Goal: Complete application form

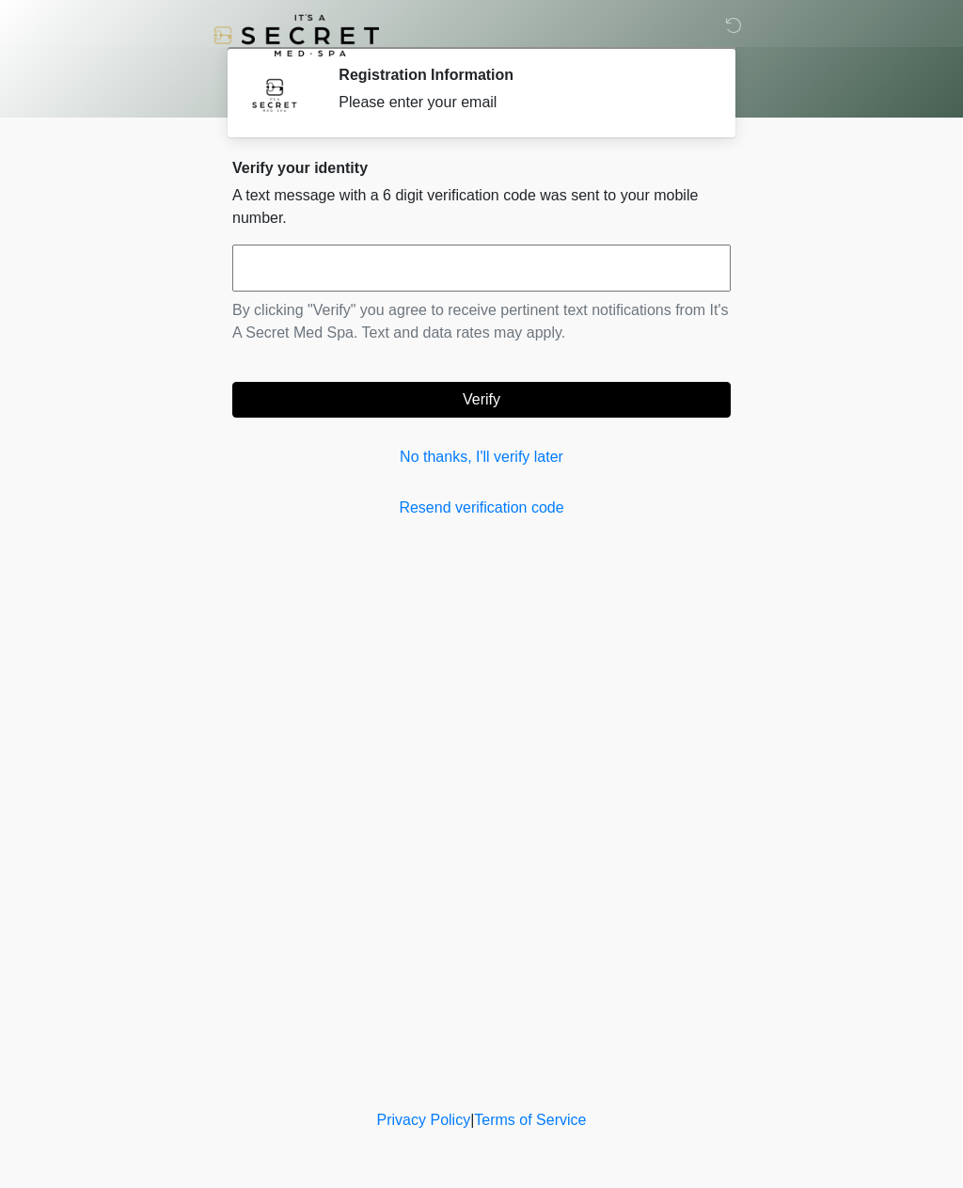
click at [495, 276] on input "text" at bounding box center [481, 267] width 498 height 47
click at [454, 465] on link "No thanks, I'll verify later" at bounding box center [481, 457] width 498 height 23
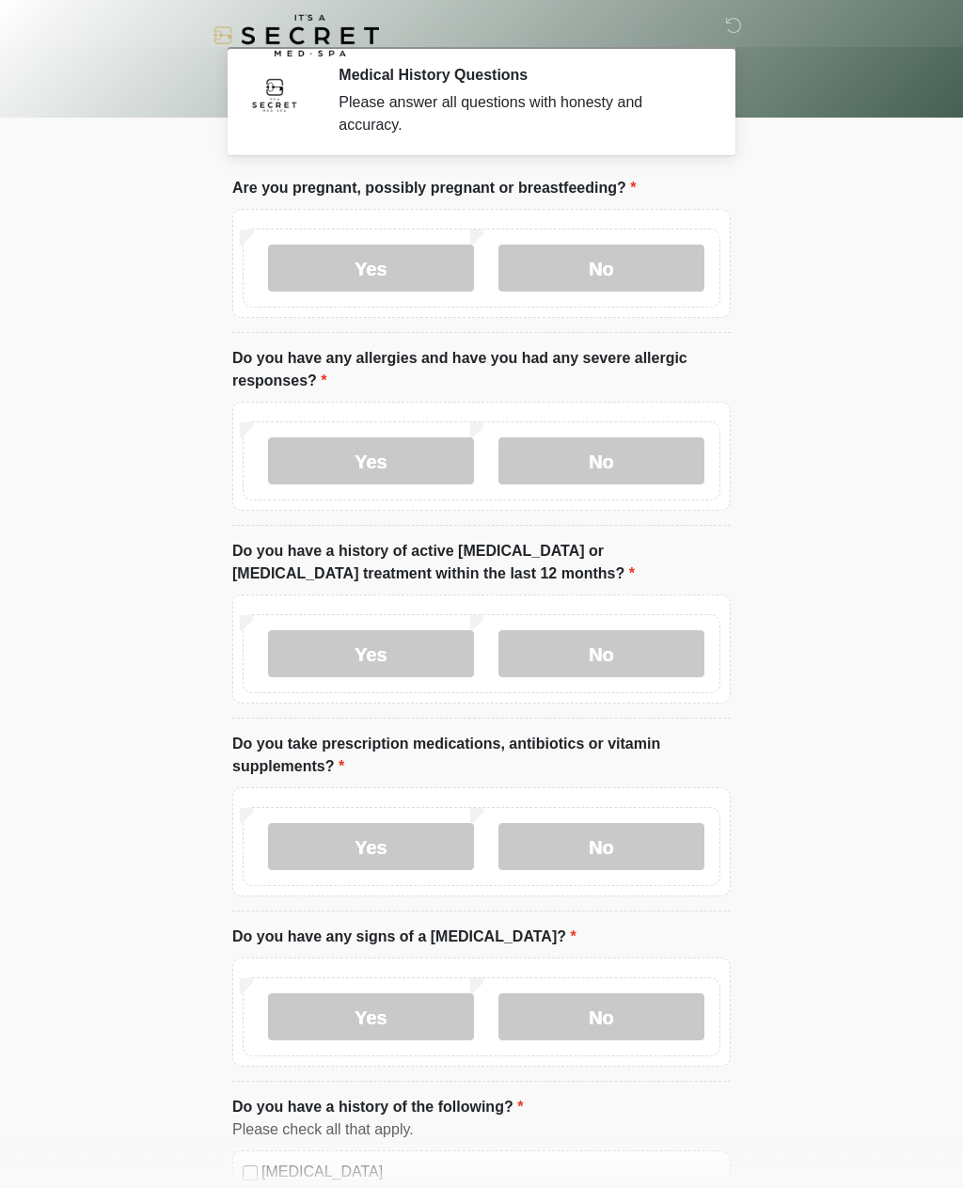
click at [613, 267] on label "No" at bounding box center [601, 267] width 206 height 47
click at [598, 468] on label "No" at bounding box center [601, 460] width 206 height 47
click at [607, 657] on label "No" at bounding box center [601, 653] width 206 height 47
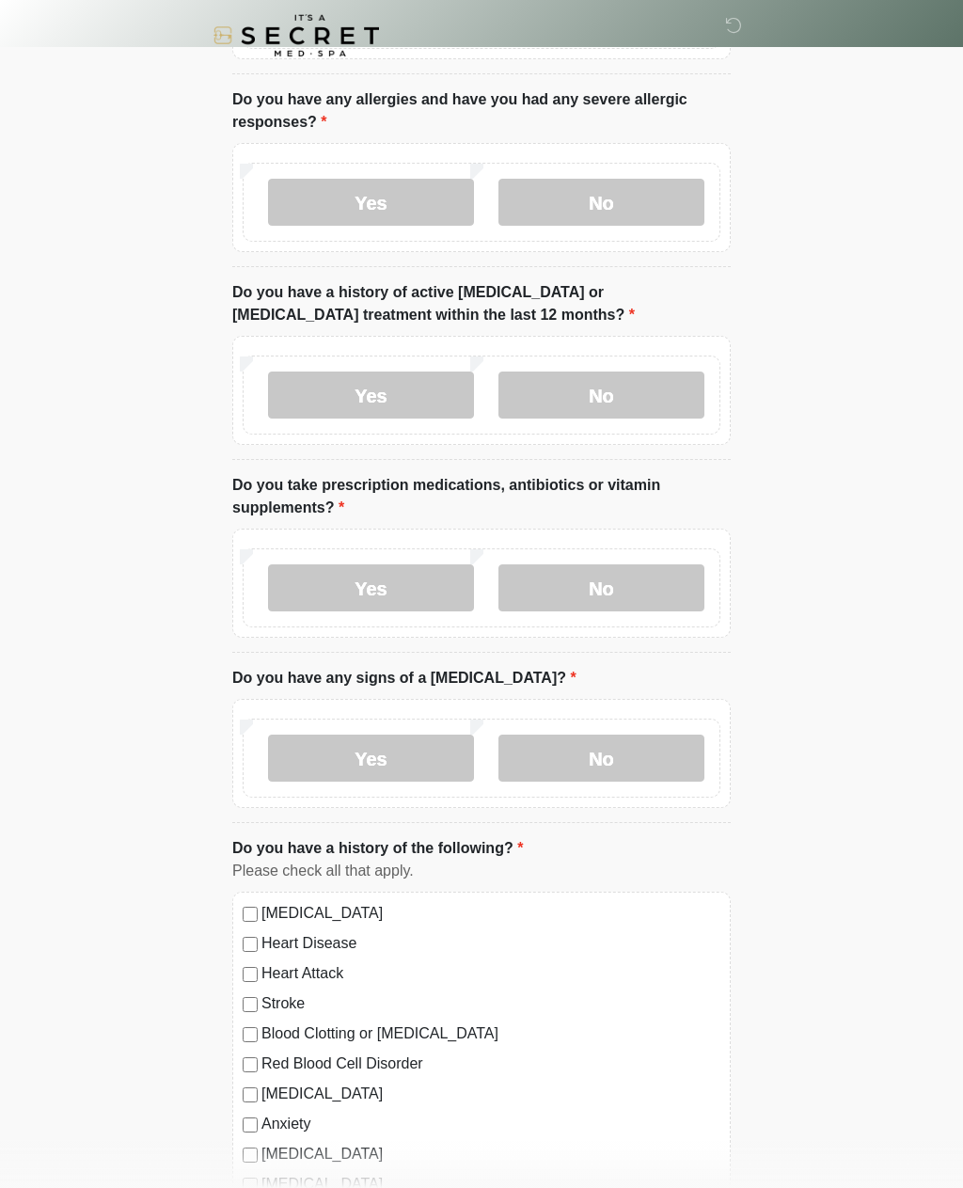
scroll to position [310, 0]
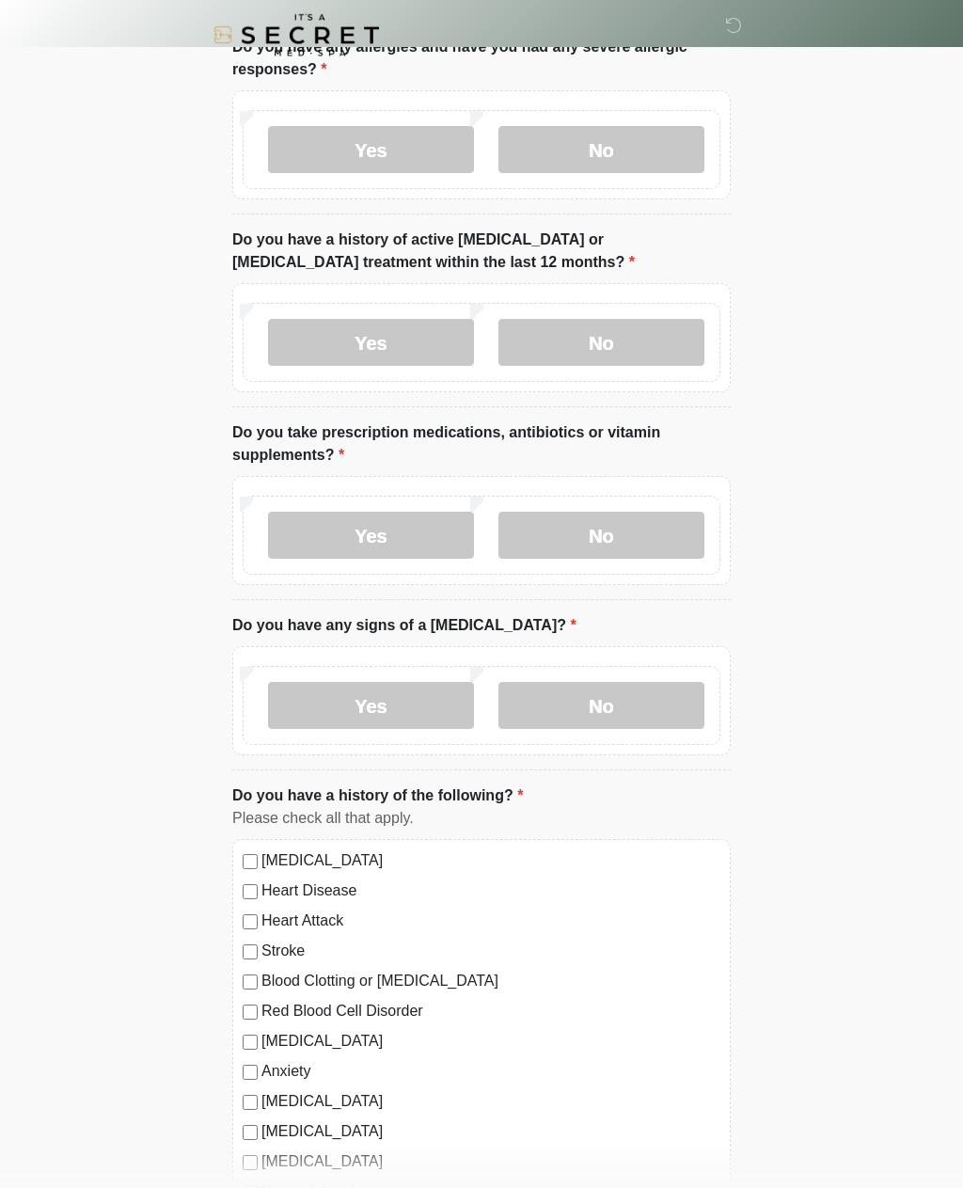
click at [391, 529] on label "Yes" at bounding box center [371, 535] width 206 height 47
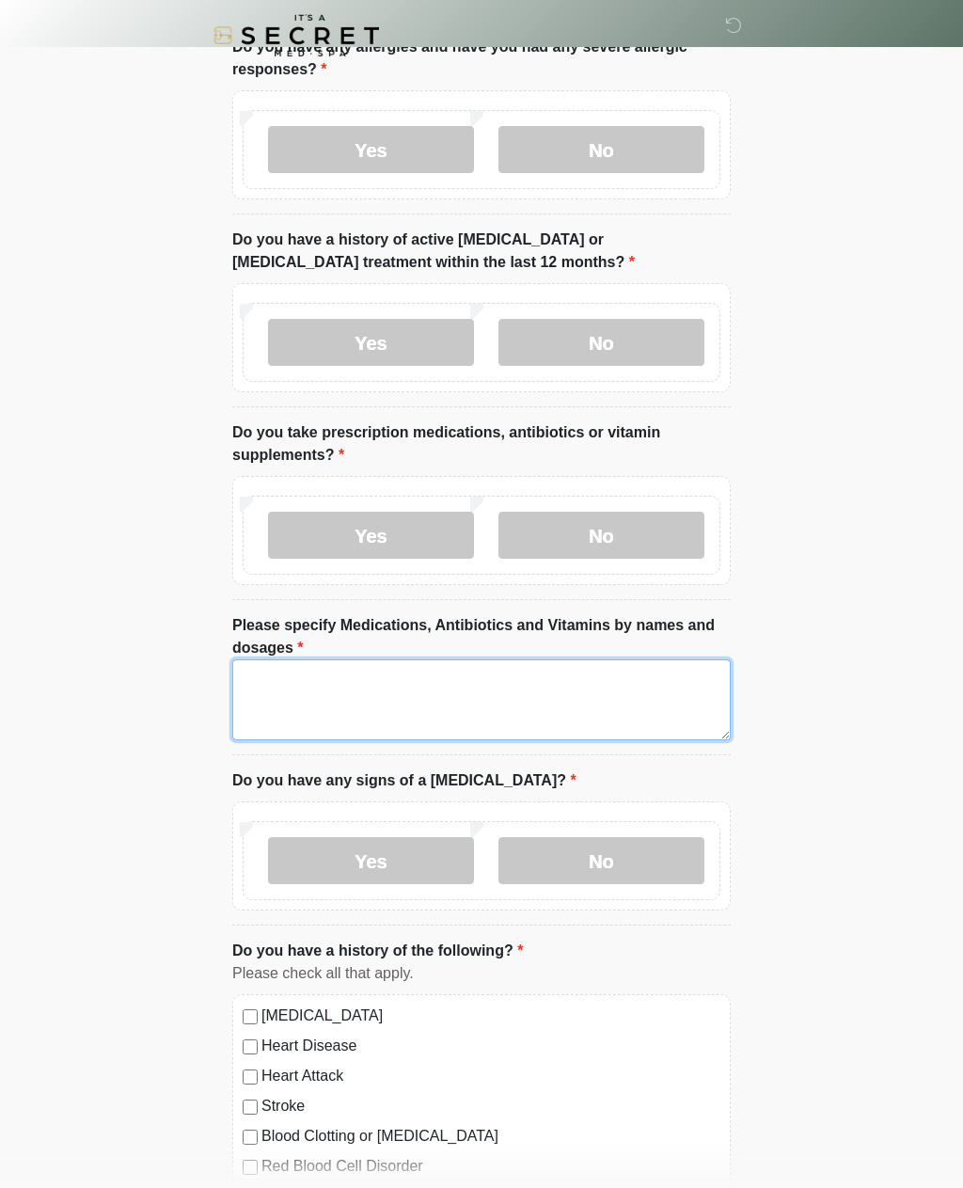
click at [410, 689] on textarea "Please specify Medications, Antibiotics and Vitamins by names and dosages" at bounding box center [481, 699] width 498 height 81
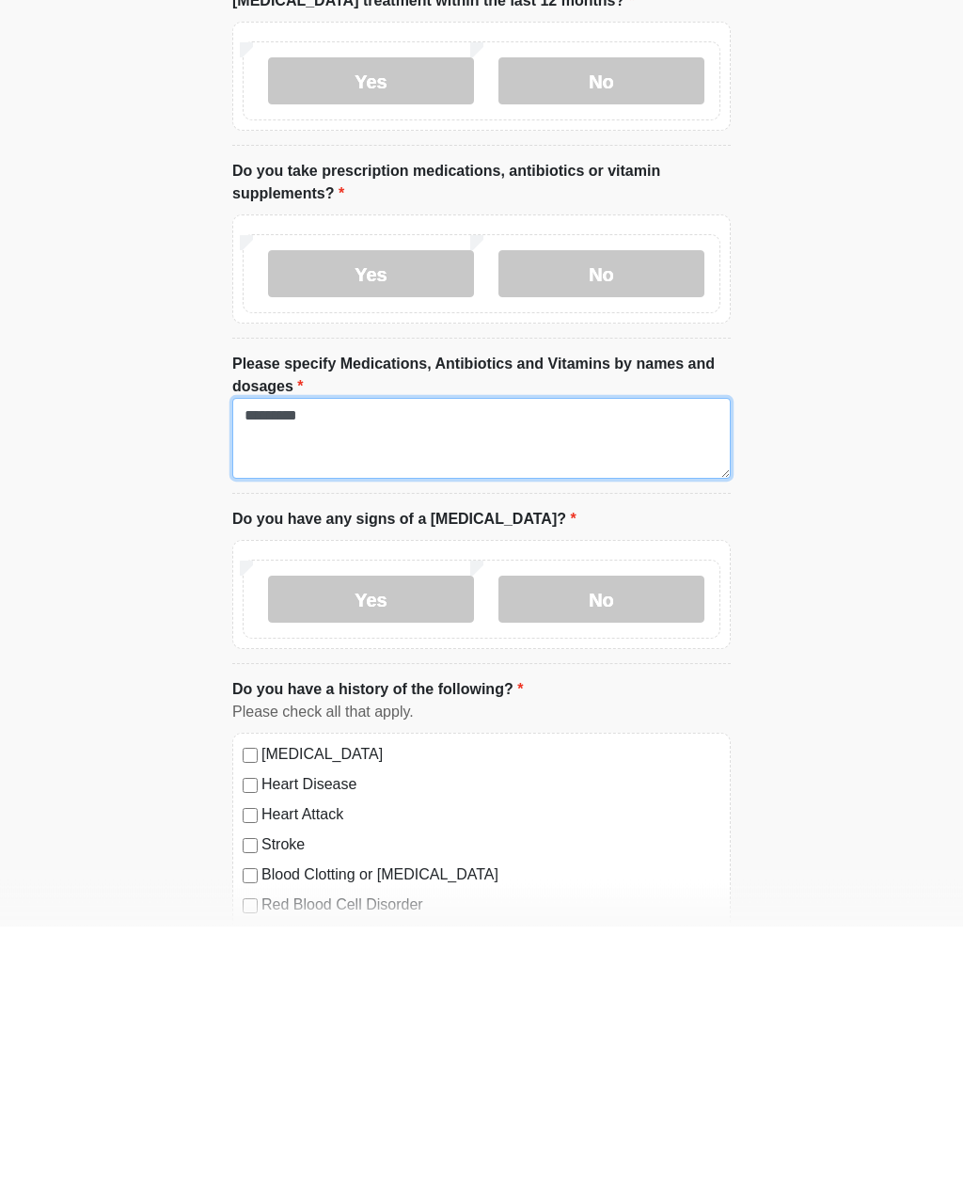
type textarea "*********"
click at [613, 838] on label "No" at bounding box center [601, 861] width 206 height 47
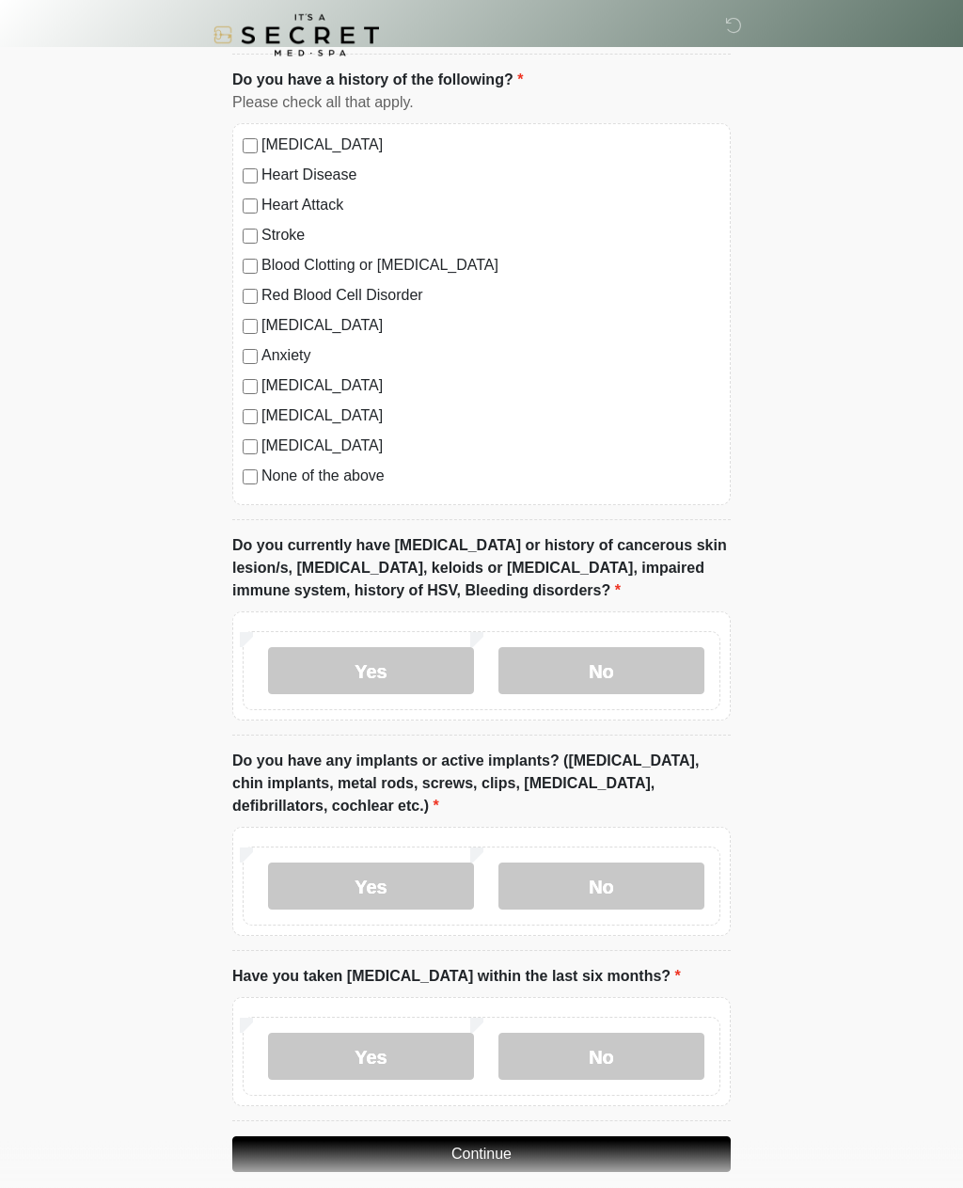
scroll to position [1180, 0]
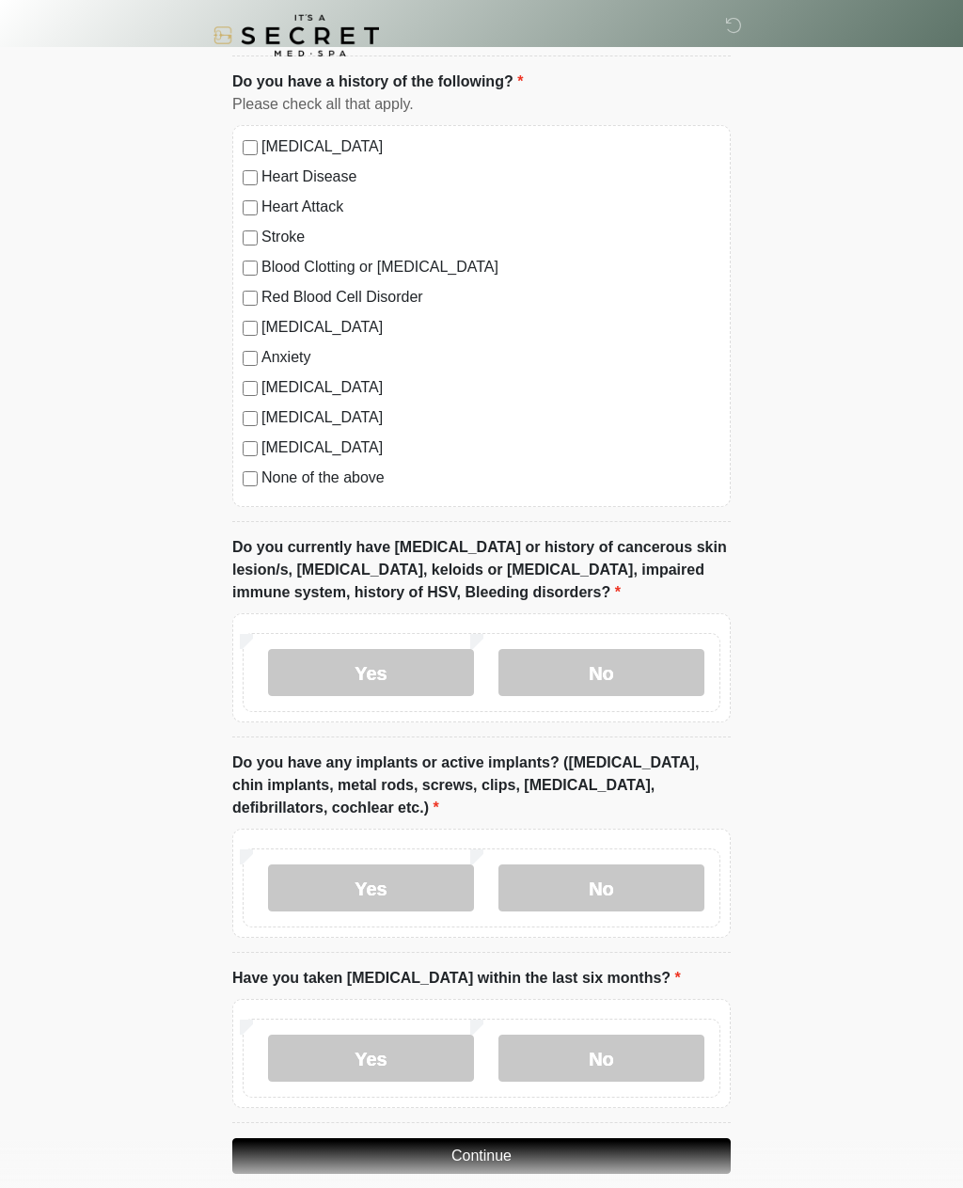
click at [600, 665] on label "No" at bounding box center [601, 672] width 206 height 47
click at [607, 884] on label "No" at bounding box center [601, 887] width 206 height 47
click at [603, 1048] on label "No" at bounding box center [601, 1057] width 206 height 47
click at [526, 1156] on button "Continue" at bounding box center [481, 1156] width 498 height 36
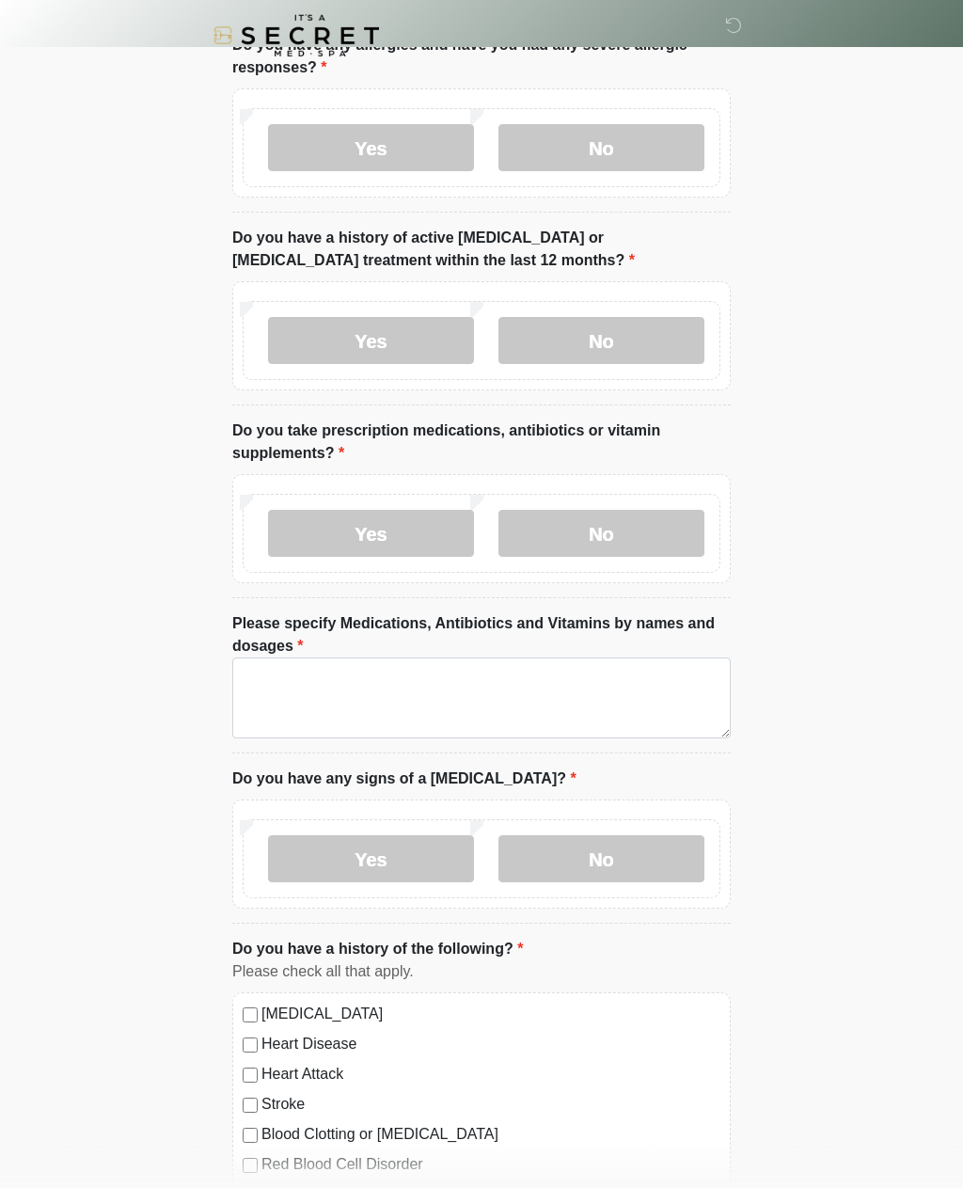
scroll to position [0, 0]
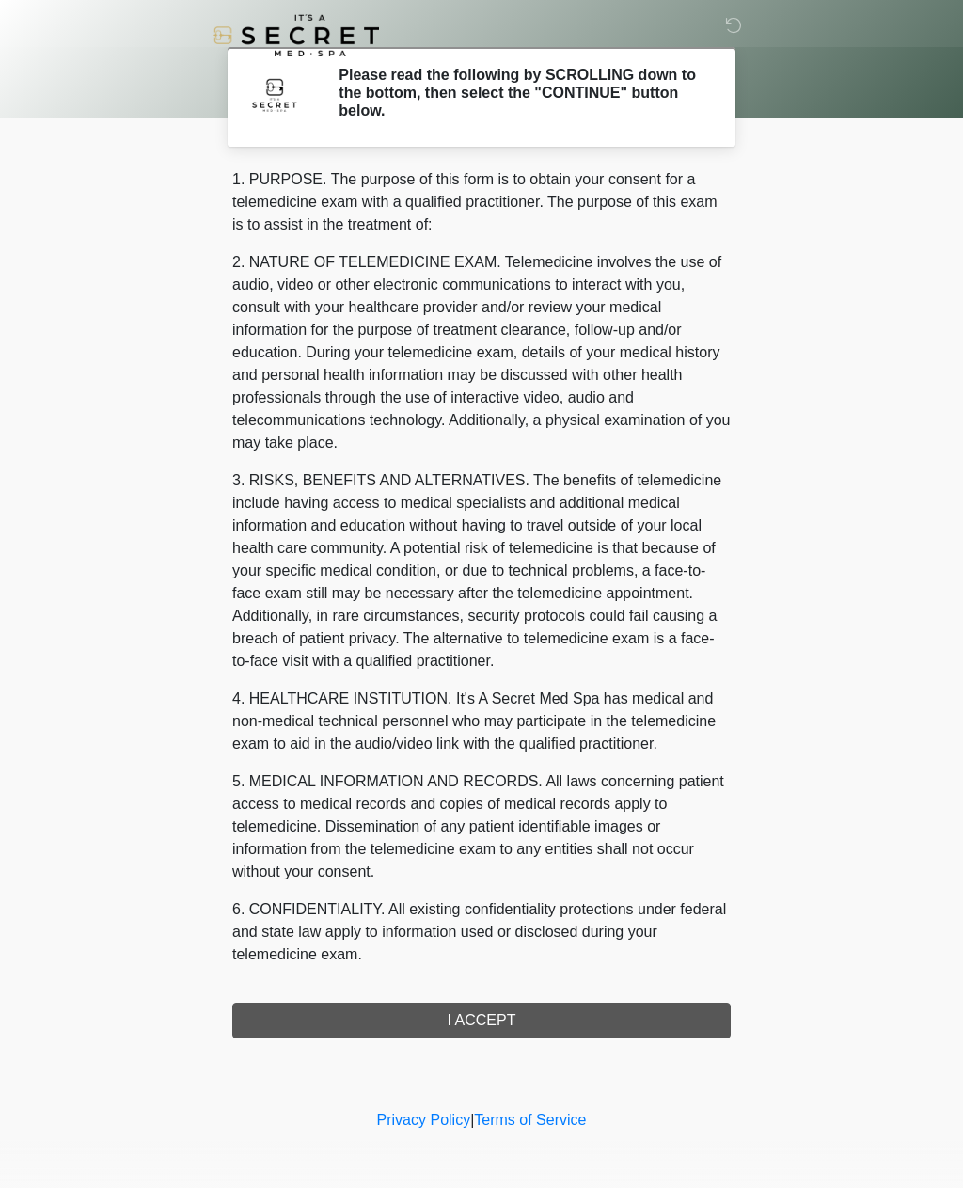
click at [564, 1025] on div "1. PURPOSE. The purpose of this form is to obtain your consent for a telemedici…" at bounding box center [481, 603] width 498 height 870
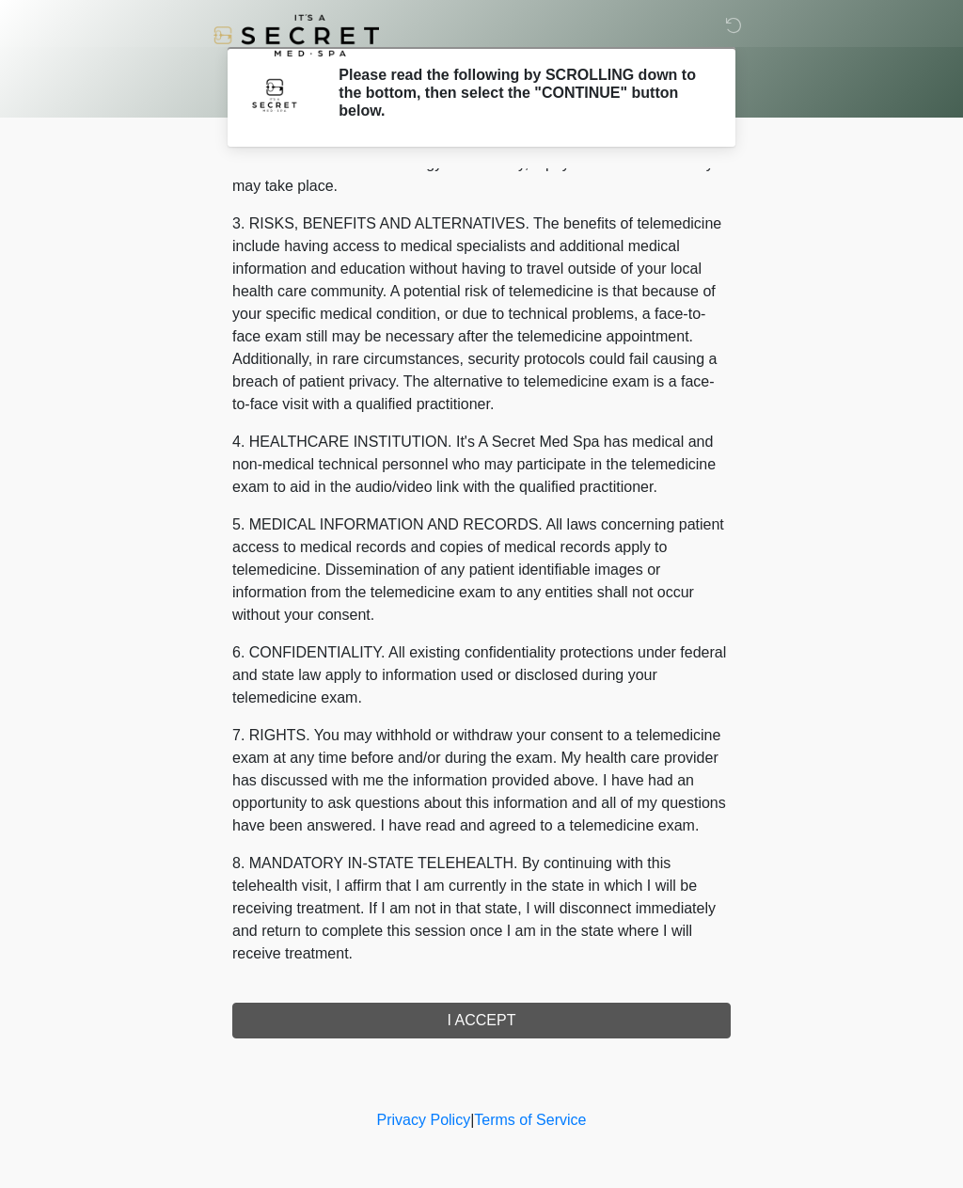
click at [491, 1021] on div "1. PURPOSE. The purpose of this form is to obtain your consent for a telemedici…" at bounding box center [481, 603] width 498 height 870
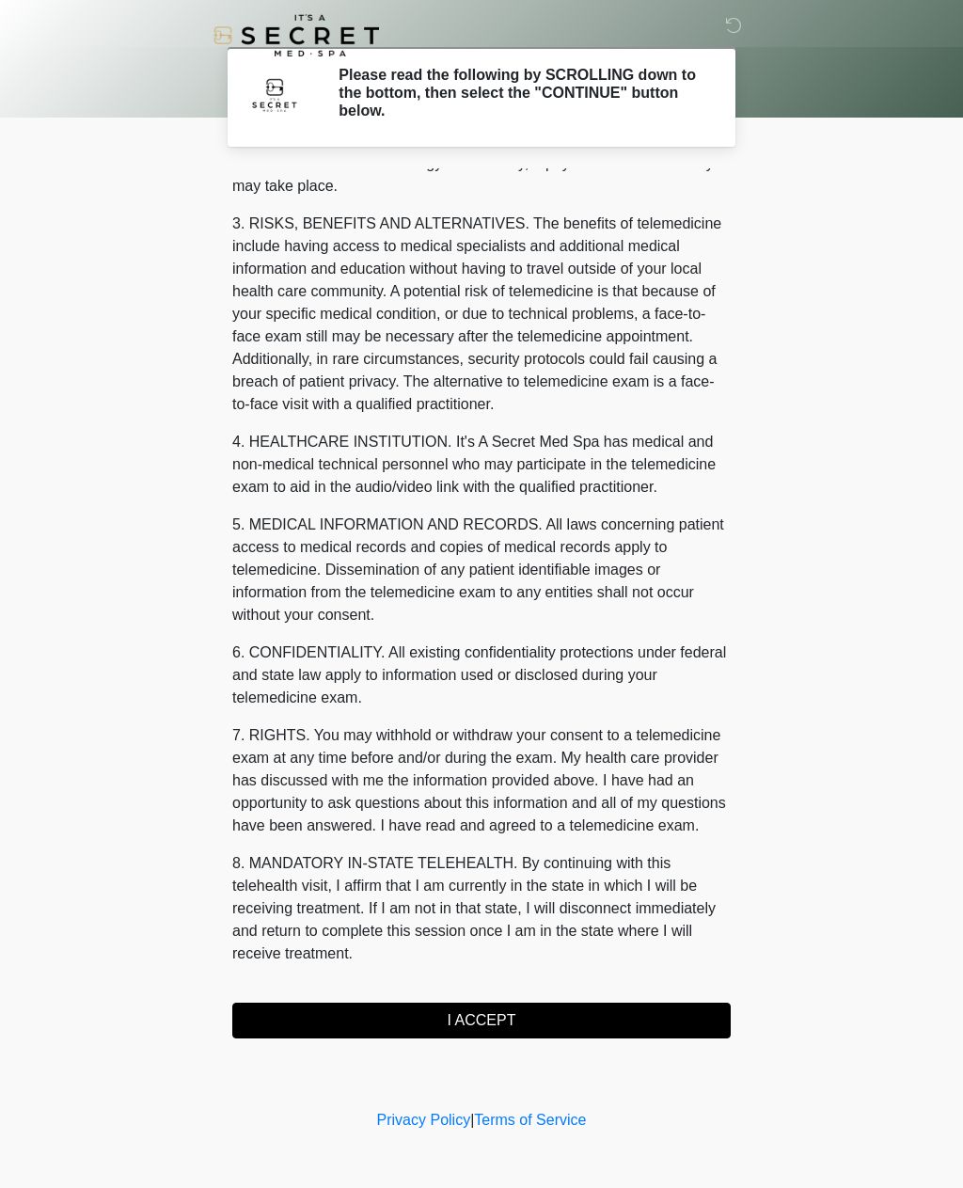
scroll to position [279, 0]
click at [477, 1021] on button "I ACCEPT" at bounding box center [481, 1020] width 498 height 36
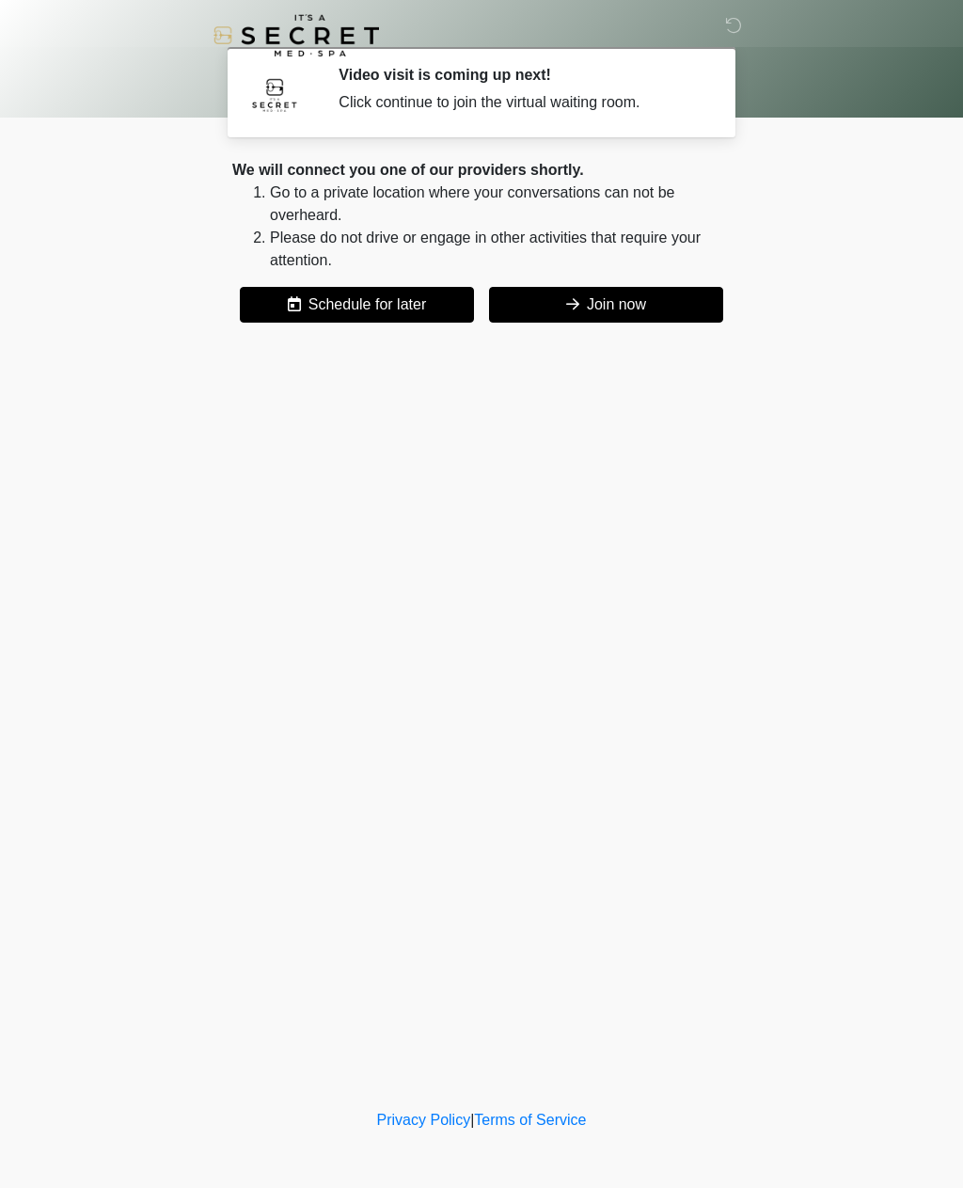
click at [618, 318] on button "Join now" at bounding box center [606, 305] width 234 height 36
